Goal: Information Seeking & Learning: Compare options

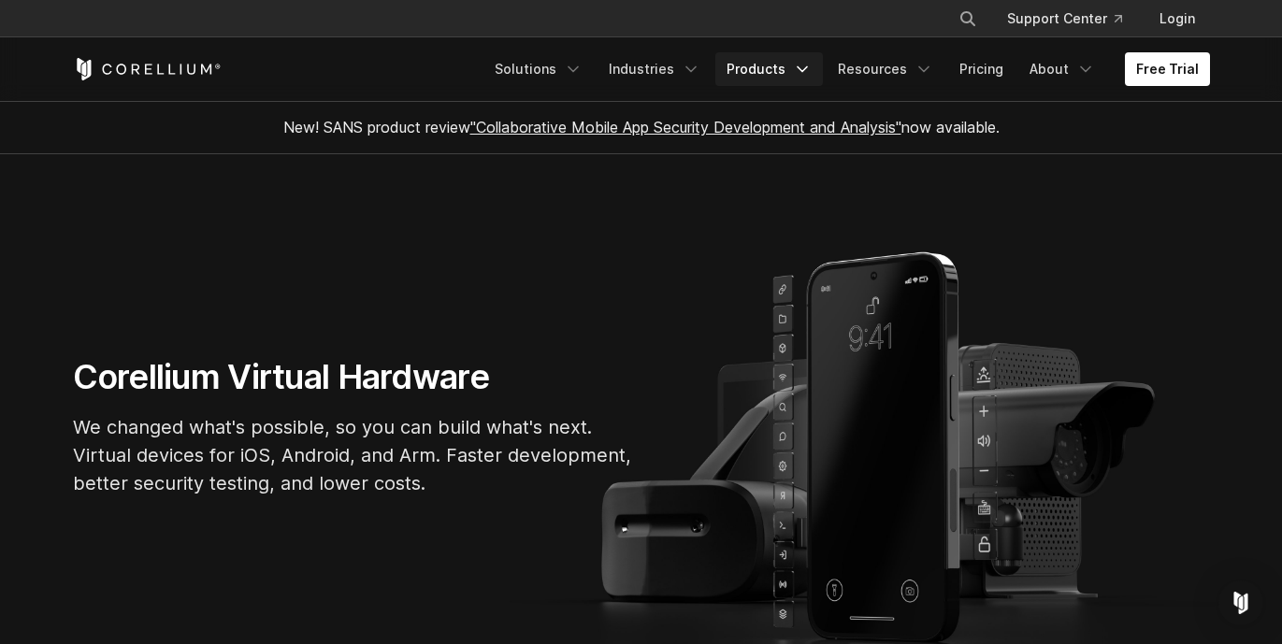
click at [769, 69] on link "Products" at bounding box center [769, 69] width 108 height 34
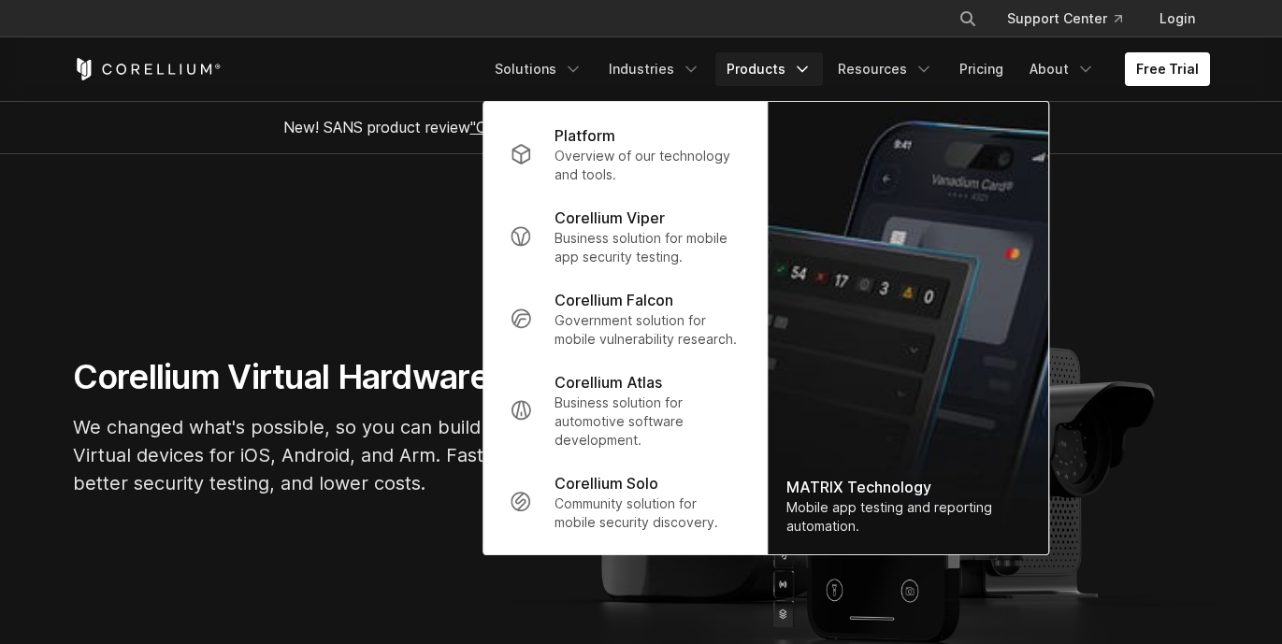
click at [238, 270] on section "Corellium Virtual Hardware We changed what's possible, so you can build what's …" at bounding box center [641, 434] width 1282 height 560
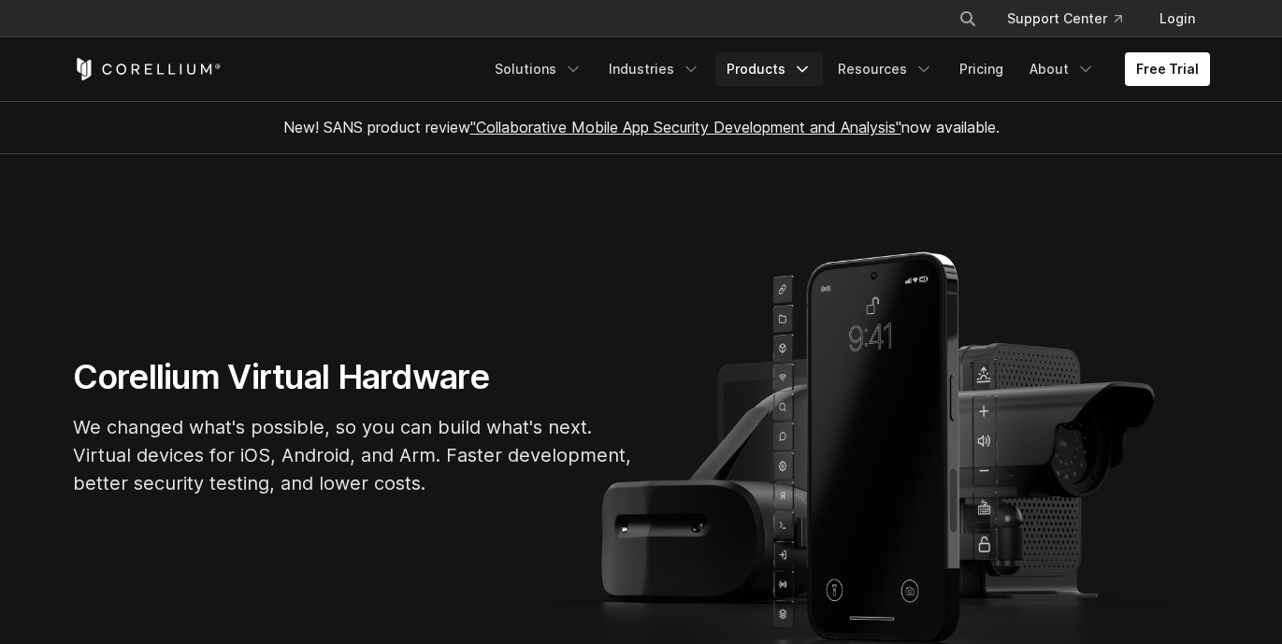
drag, startPoint x: 988, startPoint y: 31, endPoint x: 796, endPoint y: 65, distance: 194.6
click at [796, 65] on link "Products" at bounding box center [769, 69] width 108 height 34
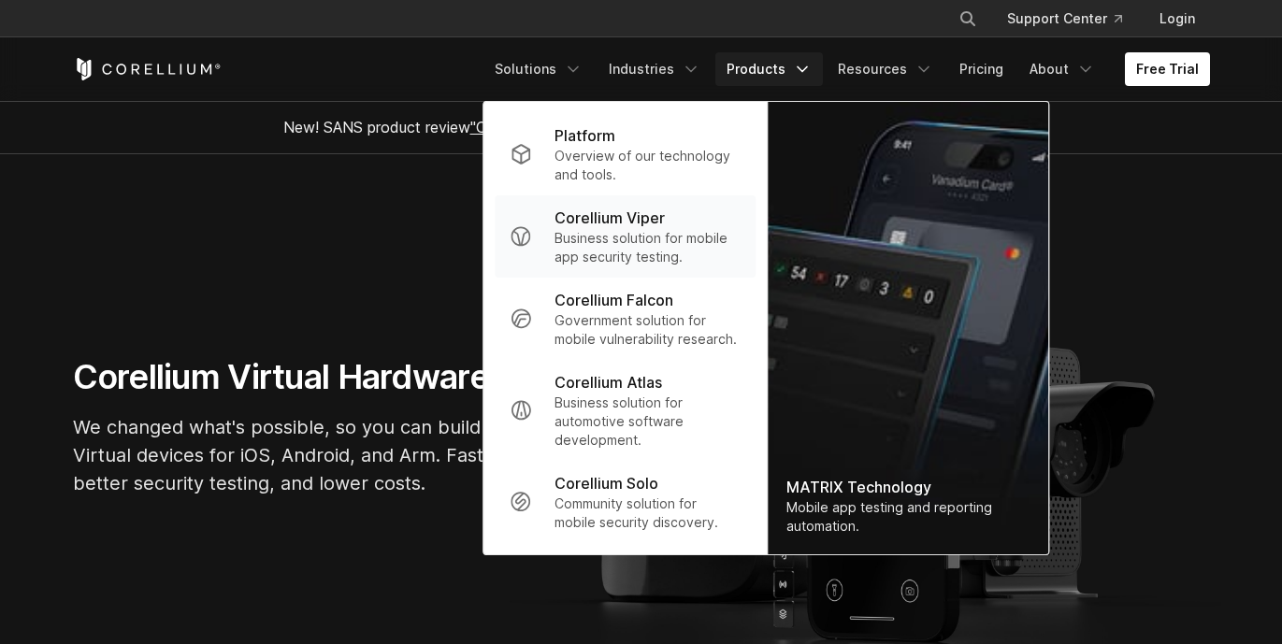
click at [629, 247] on p "Business solution for mobile app security testing." at bounding box center [647, 247] width 186 height 37
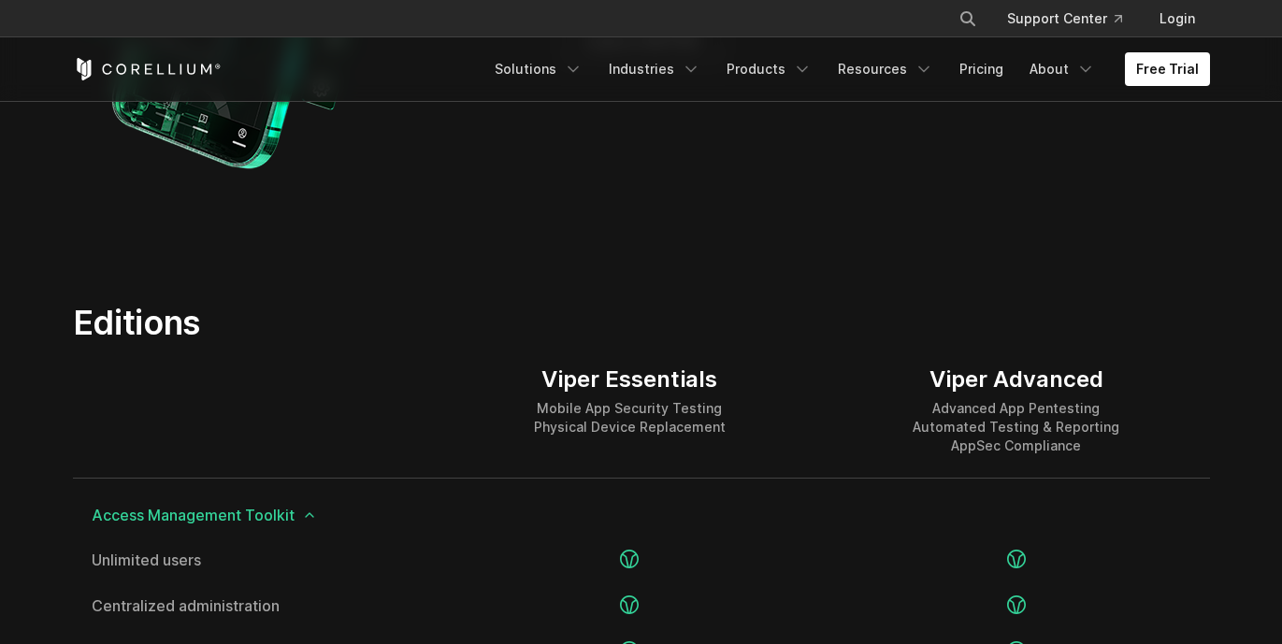
scroll to position [2125, 0]
drag, startPoint x: 987, startPoint y: 388, endPoint x: 1092, endPoint y: 388, distance: 104.7
click at [1092, 388] on div "Viper Advanced" at bounding box center [1015, 381] width 207 height 28
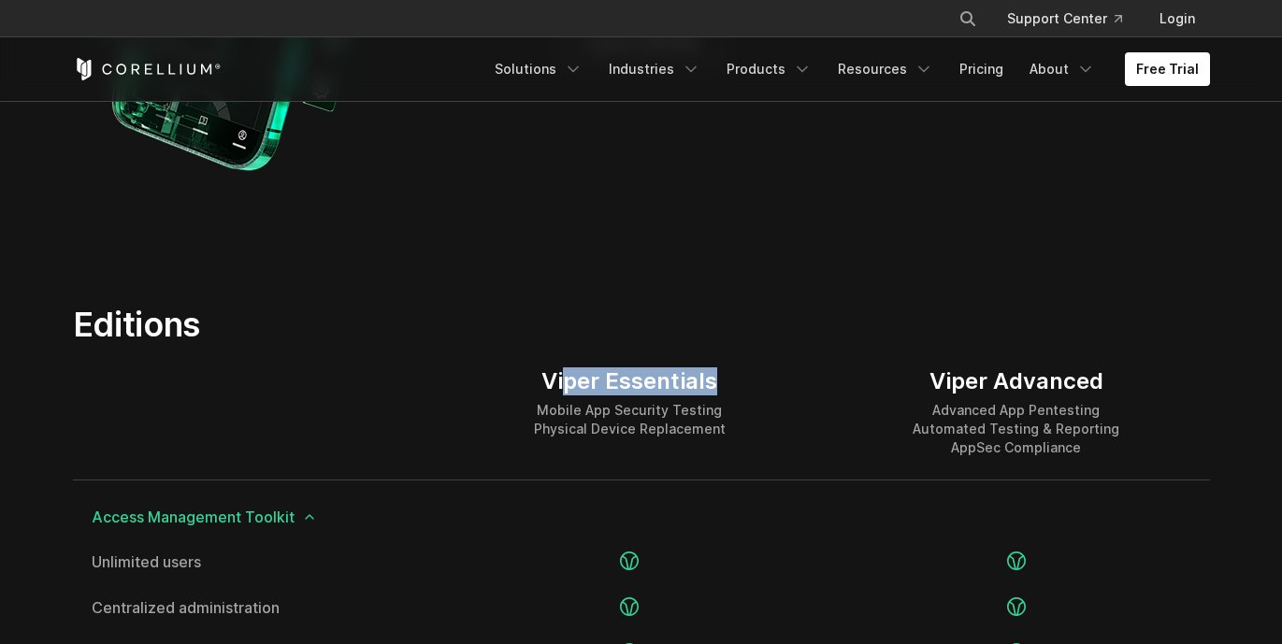
drag, startPoint x: 715, startPoint y: 383, endPoint x: 566, endPoint y: 390, distance: 149.7
click at [566, 390] on div "Viper Essentials" at bounding box center [630, 381] width 192 height 28
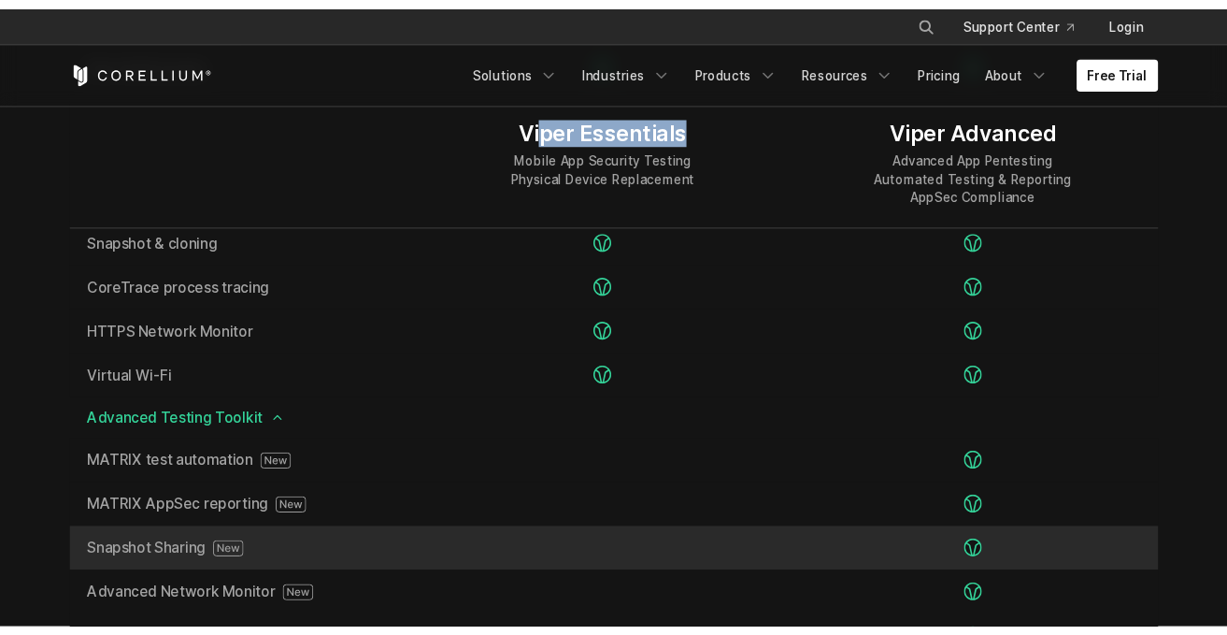
scroll to position [2988, 0]
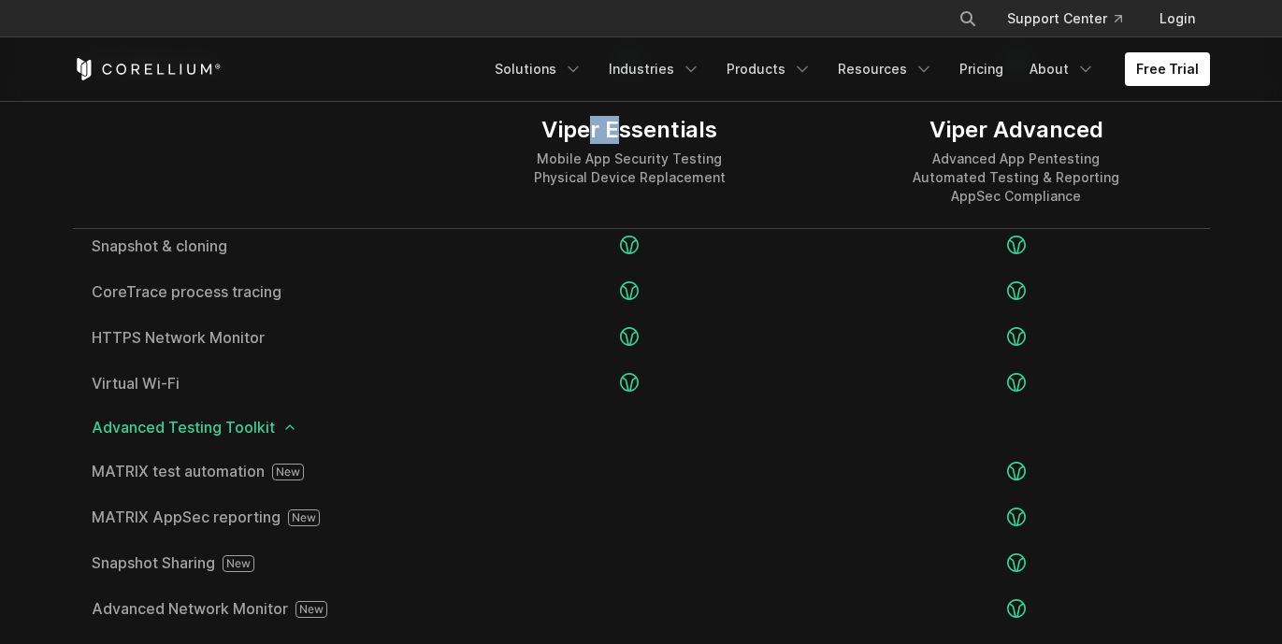
drag, startPoint x: 595, startPoint y: 136, endPoint x: 624, endPoint y: 136, distance: 29.9
click at [624, 136] on div "Viper Essentials" at bounding box center [630, 130] width 192 height 28
drag, startPoint x: 1003, startPoint y: 130, endPoint x: 1093, endPoint y: 130, distance: 89.7
click at [1093, 130] on div "Viper Advanced" at bounding box center [1015, 130] width 207 height 28
click at [744, 136] on div "Viper Essentials Mobile App Security Testing Physical Device Replacement" at bounding box center [630, 160] width 386 height 135
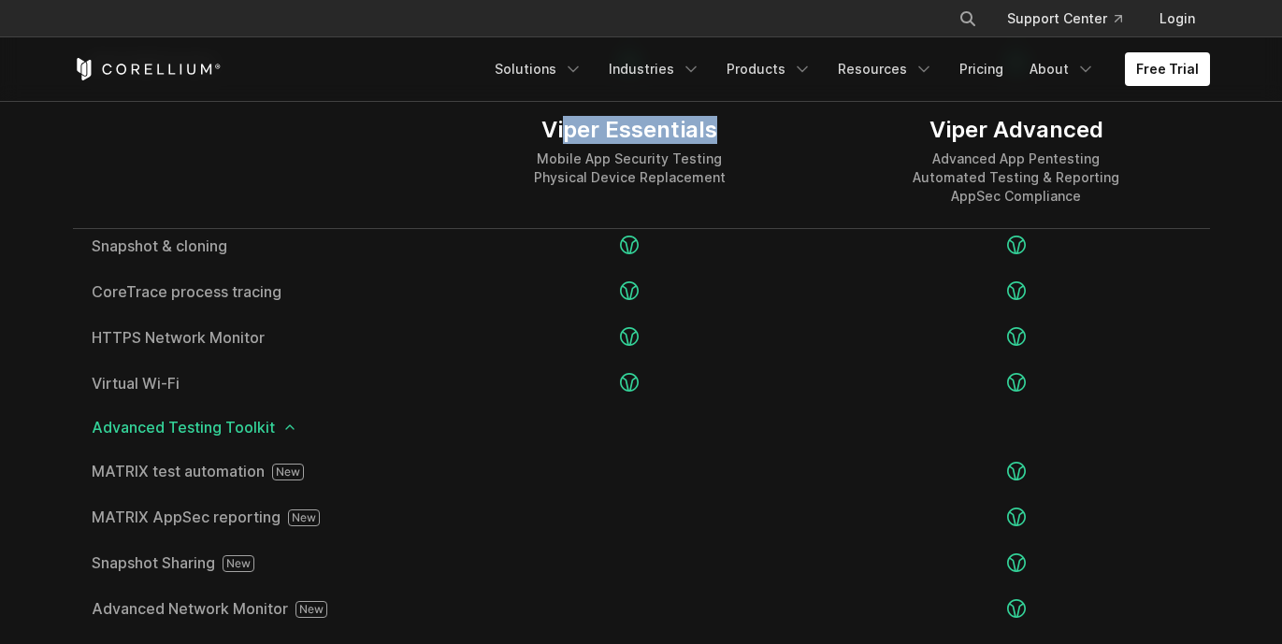
drag, startPoint x: 719, startPoint y: 130, endPoint x: 565, endPoint y: 117, distance: 154.8
click at [565, 117] on div "Viper Essentials" at bounding box center [630, 130] width 192 height 28
click at [617, 139] on div "Viper Essentials" at bounding box center [630, 130] width 192 height 28
drag, startPoint x: 1001, startPoint y: 120, endPoint x: 1093, endPoint y: 121, distance: 91.6
click at [1093, 121] on div "Viper Advanced" at bounding box center [1015, 130] width 207 height 28
